Goal: Navigation & Orientation: Understand site structure

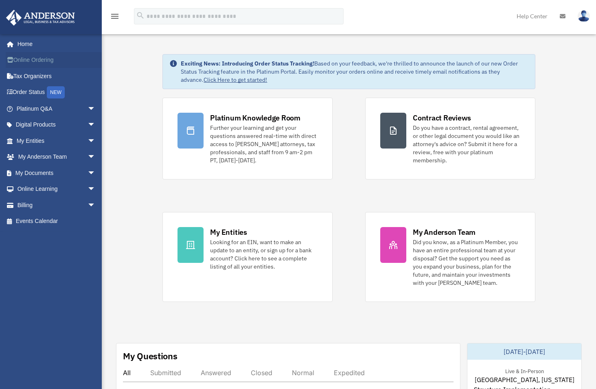
click at [46, 65] on link "Online Ordering" at bounding box center [57, 60] width 102 height 16
click at [31, 74] on link "Tax Organizers" at bounding box center [57, 76] width 102 height 16
click at [30, 92] on link "Order Status NEW" at bounding box center [57, 92] width 102 height 17
click at [34, 109] on link "Platinum Q&A arrow_drop_down" at bounding box center [57, 109] width 102 height 16
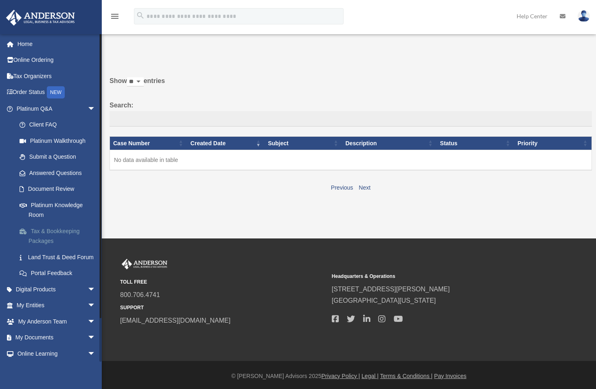
click at [53, 234] on link "Tax & Bookkeeping Packages" at bounding box center [59, 236] width 96 height 26
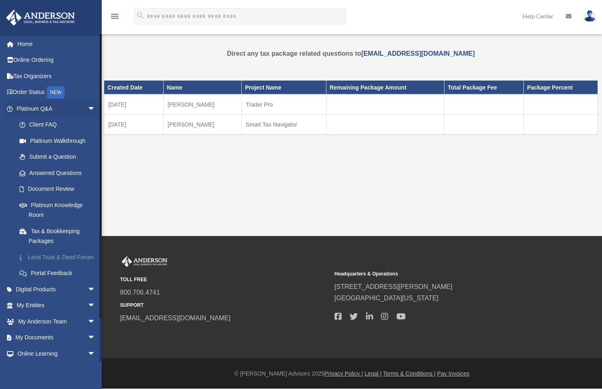
click at [55, 264] on link "Land Trust & Deed Forum" at bounding box center [59, 257] width 96 height 16
